Goal: Task Accomplishment & Management: Use online tool/utility

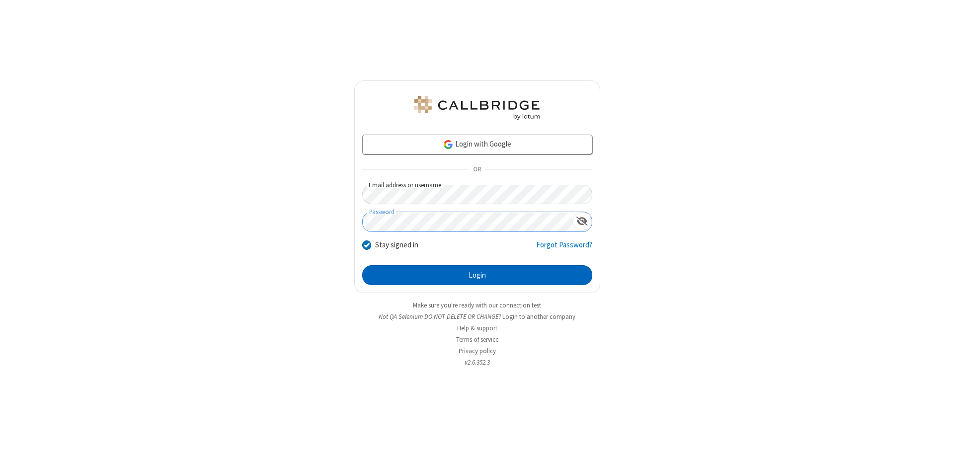
click at [477, 275] on button "Login" at bounding box center [477, 275] width 230 height 20
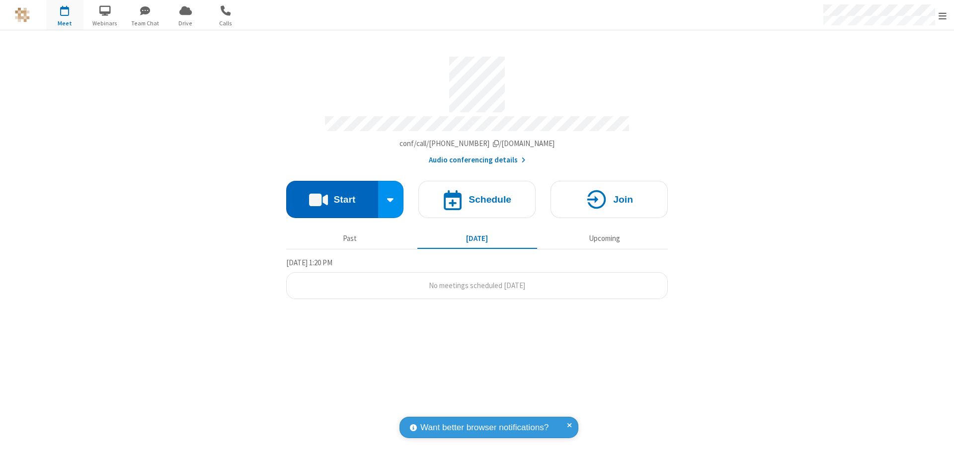
click at [332, 195] on button "Start" at bounding box center [332, 199] width 92 height 37
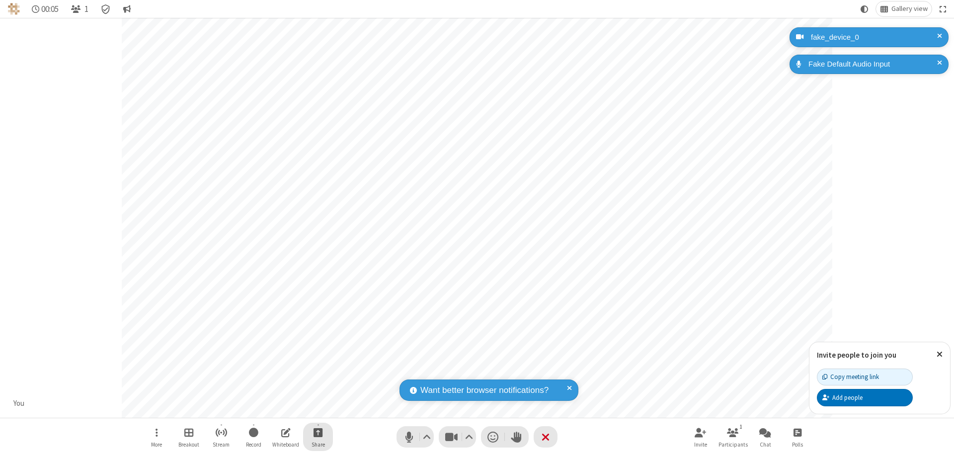
click at [318, 432] on span "Start sharing" at bounding box center [318, 432] width 9 height 12
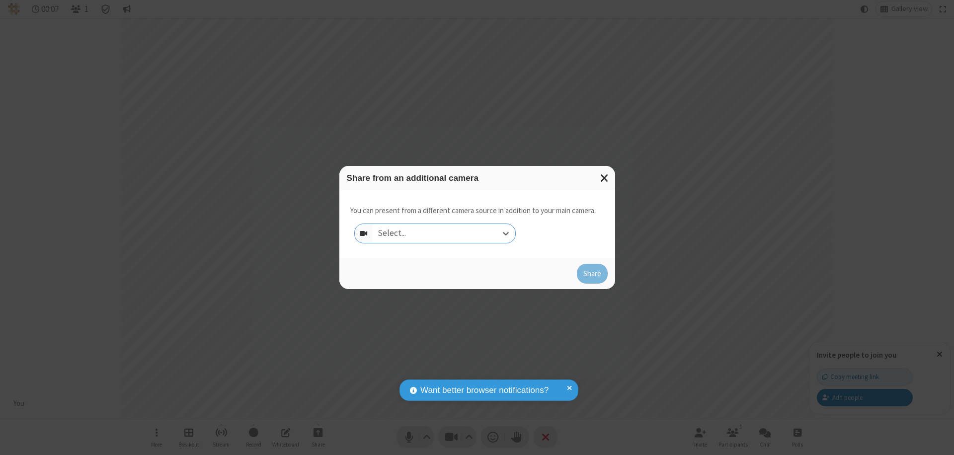
click at [444, 234] on div "Select..." at bounding box center [444, 233] width 143 height 19
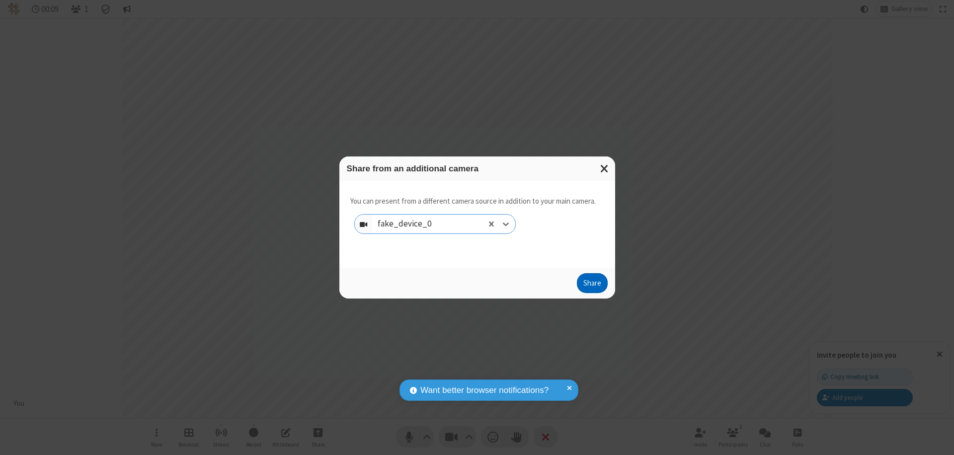
click at [592, 285] on button "Share" at bounding box center [592, 283] width 31 height 20
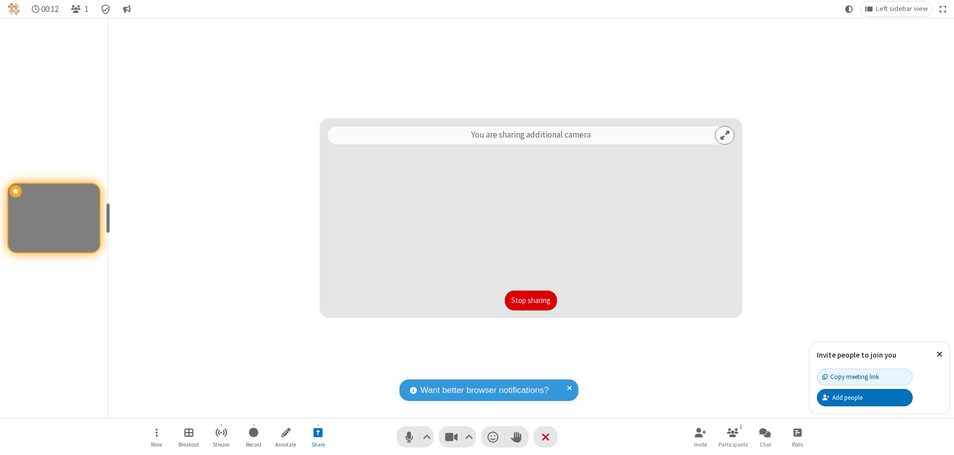
click at [531, 301] on button "Stop sharing" at bounding box center [531, 301] width 52 height 20
click at [318, 432] on span "Stop sharing additional camera" at bounding box center [318, 432] width 9 height 12
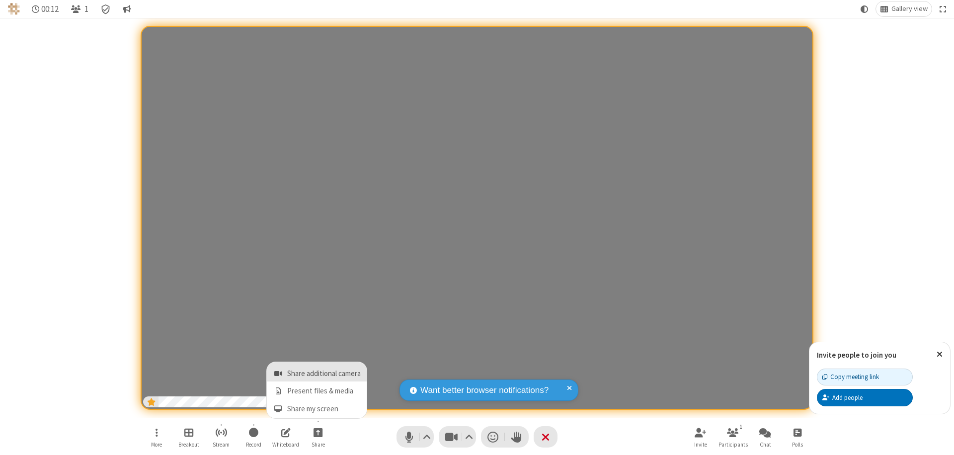
click at [318, 372] on span "Share additional camera" at bounding box center [324, 374] width 74 height 8
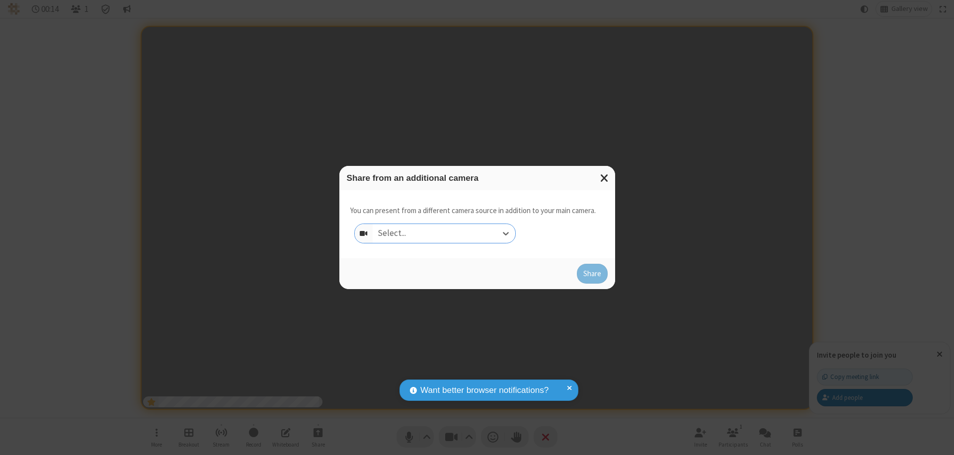
click at [444, 234] on div "Select..." at bounding box center [444, 233] width 143 height 19
